Goal: Task Accomplishment & Management: Complete application form

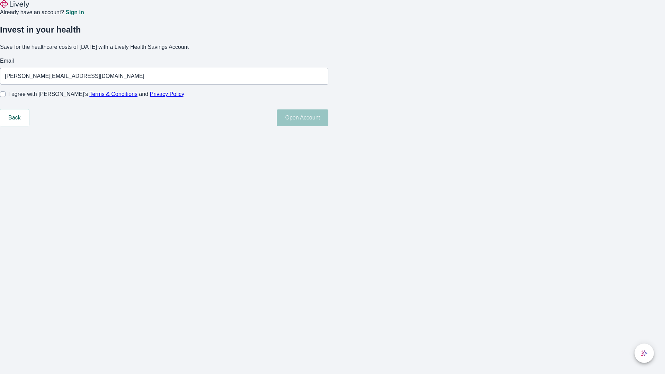
click at [6, 97] on input "I agree with Lively’s Terms & Conditions and Privacy Policy" at bounding box center [3, 94] width 6 height 6
checkbox input "true"
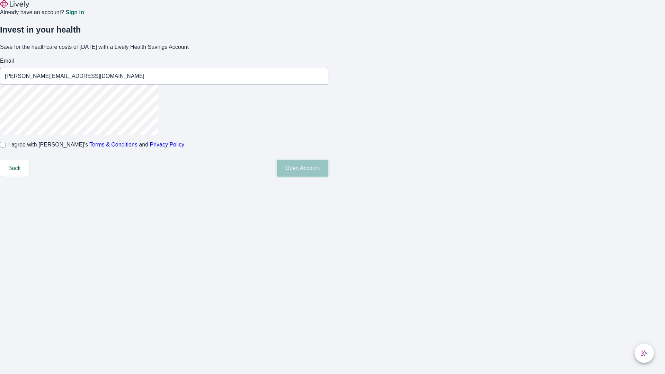
click at [328, 177] on button "Open Account" at bounding box center [303, 168] width 52 height 17
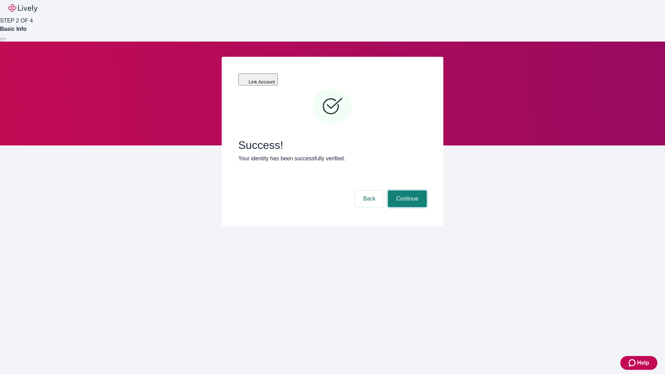
click at [406, 190] on button "Continue" at bounding box center [407, 198] width 39 height 17
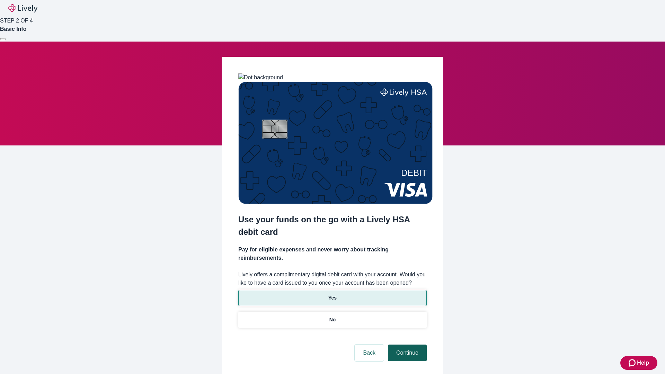
click at [332, 294] on p "Yes" at bounding box center [332, 297] width 8 height 7
click at [406, 345] on button "Continue" at bounding box center [407, 353] width 39 height 17
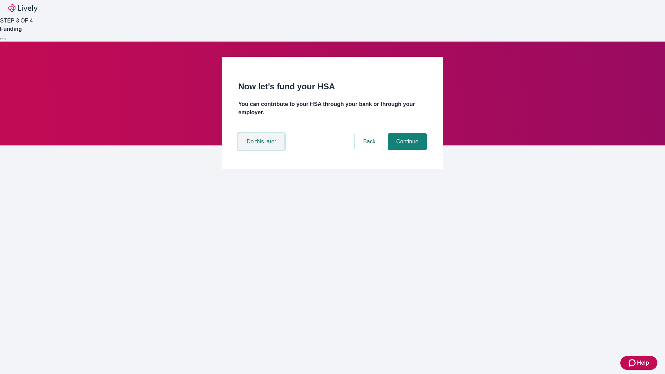
click at [262, 150] on button "Do this later" at bounding box center [261, 141] width 46 height 17
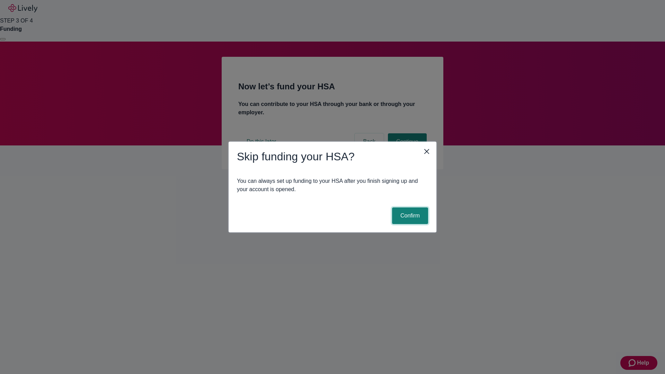
click at [409, 216] on button "Confirm" at bounding box center [410, 215] width 36 height 17
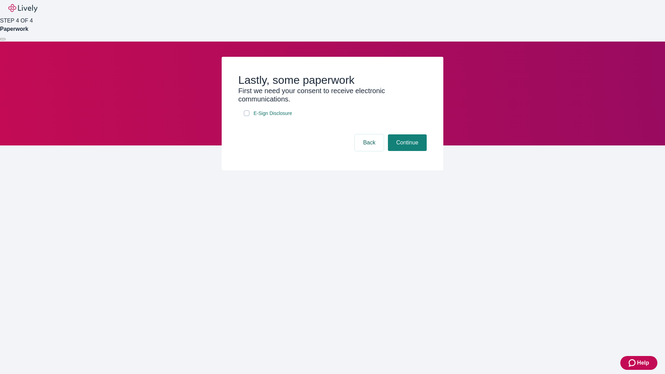
click at [247, 116] on input "E-Sign Disclosure" at bounding box center [247, 113] width 6 height 6
checkbox input "true"
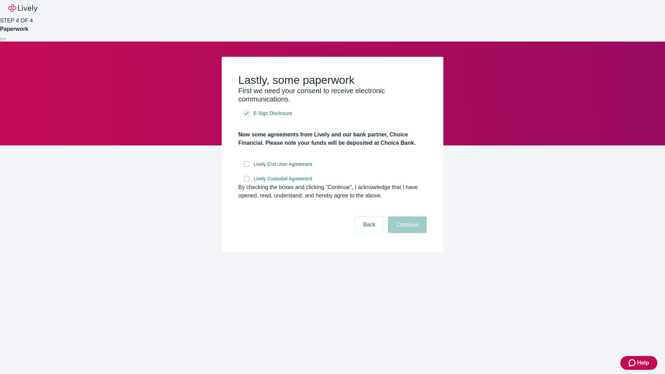
click at [247, 167] on input "Lively End User Agreement" at bounding box center [247, 164] width 6 height 6
checkbox input "true"
click at [247, 181] on input "Lively Custodial Agreement" at bounding box center [247, 179] width 6 height 6
checkbox input "true"
click at [406, 233] on button "Continue" at bounding box center [407, 224] width 39 height 17
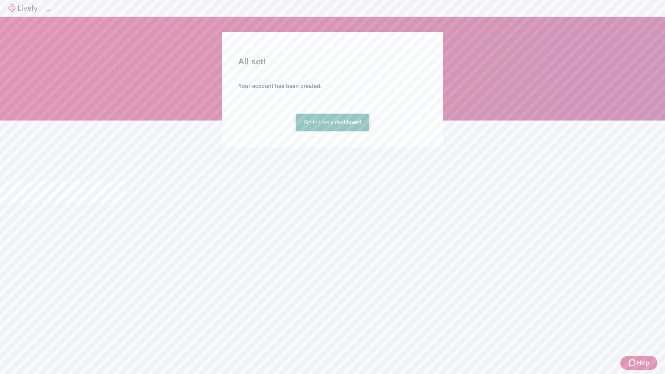
click at [332, 131] on link "Go to Lively dashboard" at bounding box center [333, 122] width 74 height 17
